Goal: Information Seeking & Learning: Learn about a topic

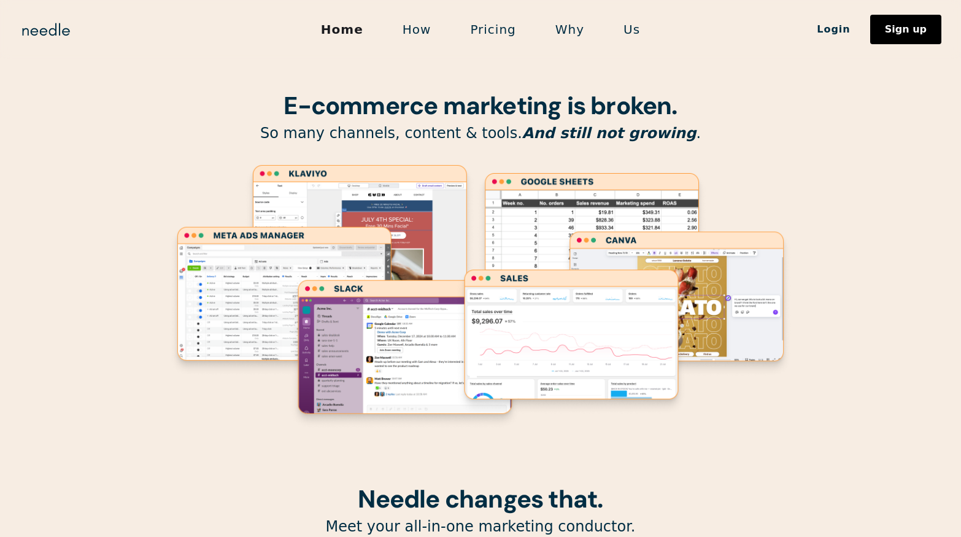
click at [503, 29] on link "Pricing" at bounding box center [492, 30] width 85 height 26
